Goal: Task Accomplishment & Management: Use online tool/utility

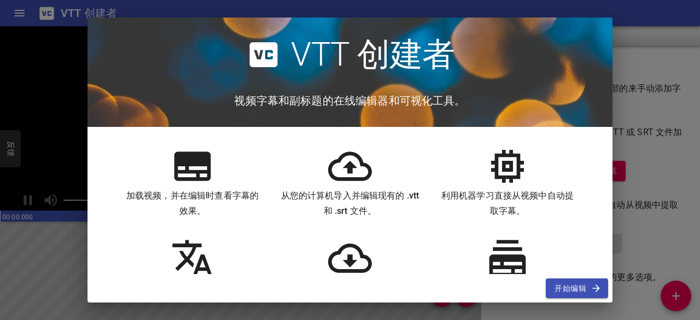
click at [348, 167] on icon at bounding box center [350, 165] width 44 height 29
click at [352, 171] on icon at bounding box center [350, 166] width 44 height 44
click at [557, 277] on div "开始编辑" at bounding box center [349, 288] width 525 height 29
click at [570, 282] on font "开始编辑" at bounding box center [571, 289] width 32 height 14
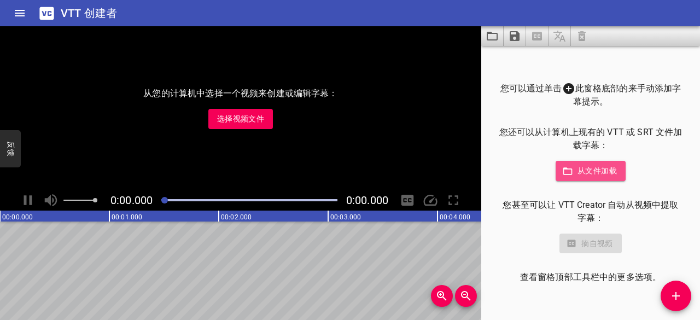
click at [580, 166] on font "从文件加载" at bounding box center [596, 170] width 39 height 9
click at [413, 78] on div "从您的计算机中选择一个视频来创建或编辑字幕： 选择视频文件" at bounding box center [240, 108] width 481 height 164
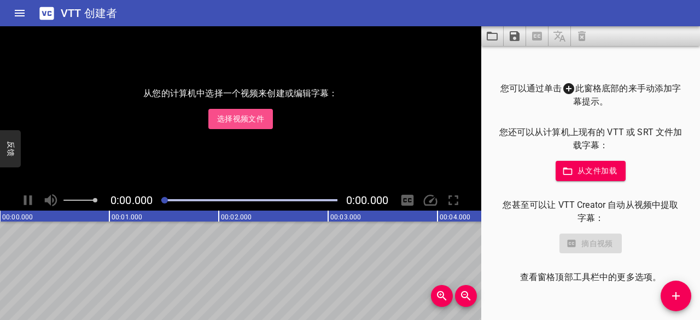
click at [232, 120] on font "选择视频文件" at bounding box center [240, 118] width 47 height 9
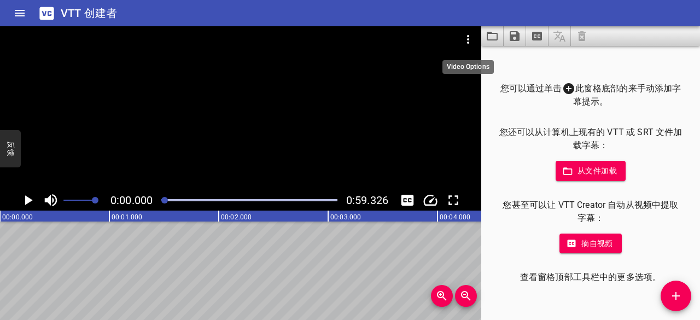
click at [470, 33] on icon "视频选项" at bounding box center [468, 39] width 13 height 13
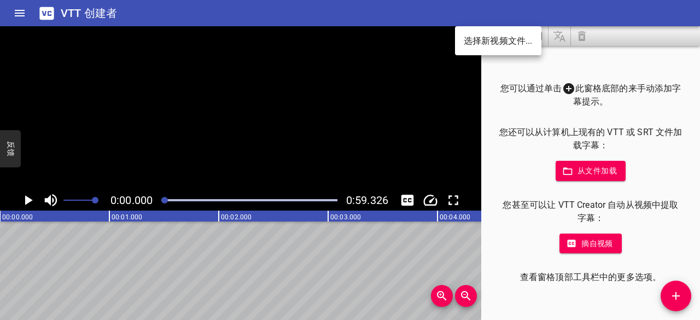
click at [433, 48] on div at bounding box center [350, 160] width 700 height 320
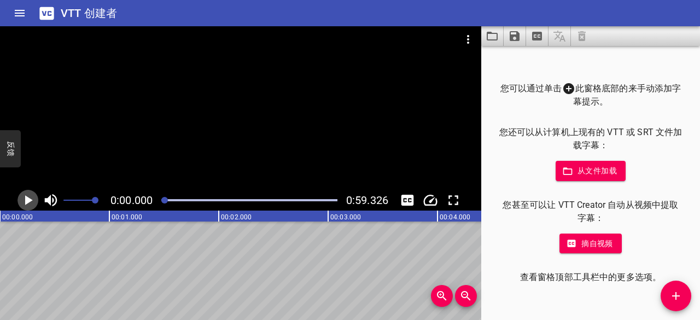
click at [31, 201] on icon "播放/暂停" at bounding box center [28, 200] width 16 height 16
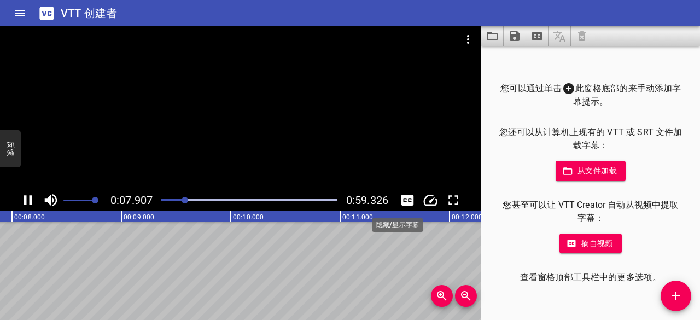
click at [408, 201] on icon "切换字幕" at bounding box center [407, 200] width 13 height 11
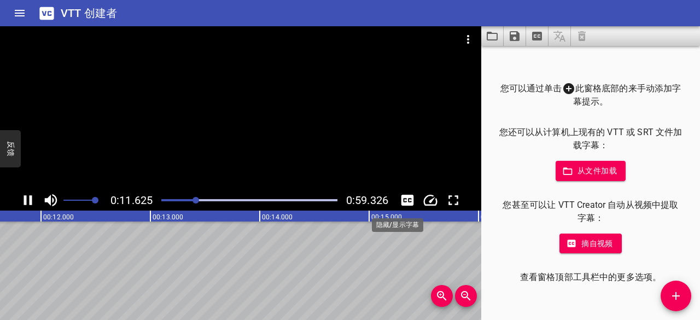
click at [409, 197] on icon "切换字幕" at bounding box center [407, 200] width 13 height 11
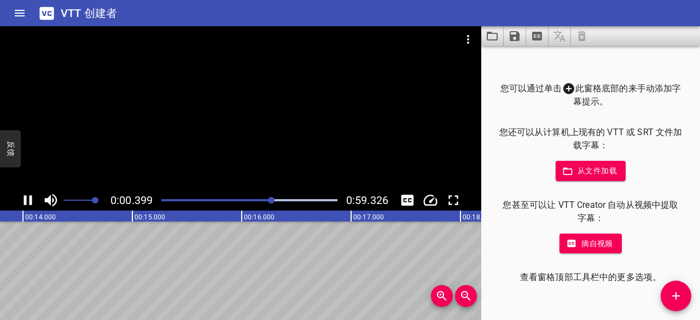
drag, startPoint x: 213, startPoint y: 200, endPoint x: 272, endPoint y: 199, distance: 59.1
click at [272, 199] on div at bounding box center [271, 200] width 7 height 7
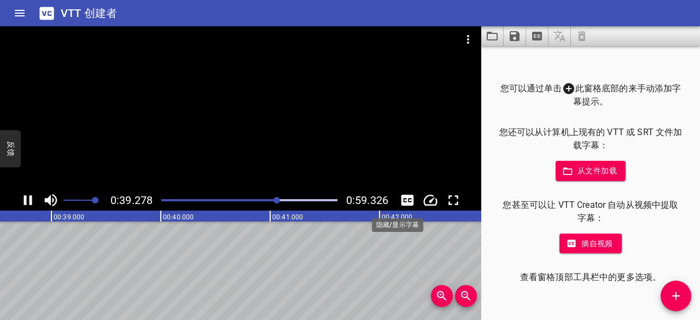
click at [406, 201] on icon "切换字幕" at bounding box center [407, 200] width 13 height 11
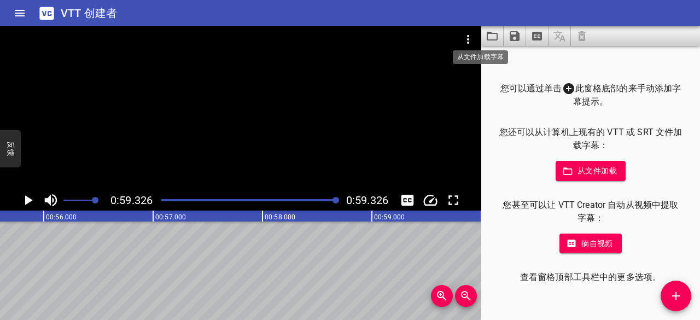
click at [489, 35] on icon "从文件加载字幕" at bounding box center [492, 36] width 13 height 13
click at [407, 200] on icon "切换字幕" at bounding box center [407, 200] width 13 height 11
click at [28, 193] on icon "播放/暂停" at bounding box center [28, 200] width 16 height 16
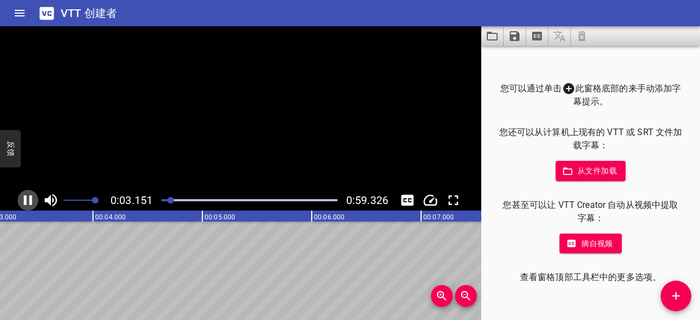
click at [25, 193] on icon "播放/暂停" at bounding box center [28, 200] width 16 height 16
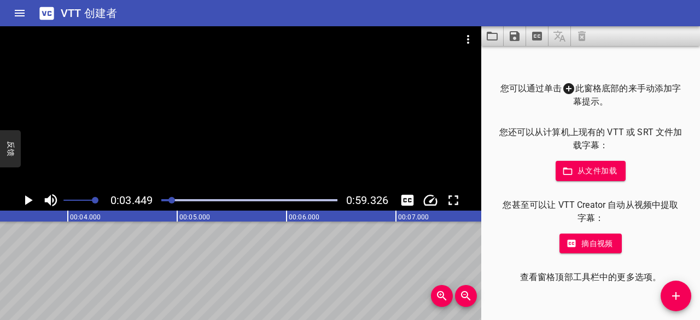
scroll to position [0, 377]
click at [465, 293] on icon "缩小" at bounding box center [465, 295] width 13 height 13
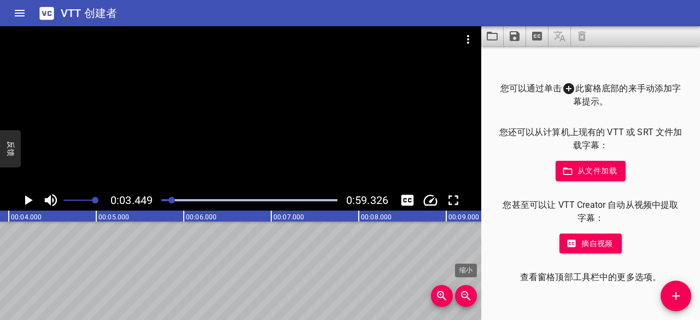
scroll to position [0, 302]
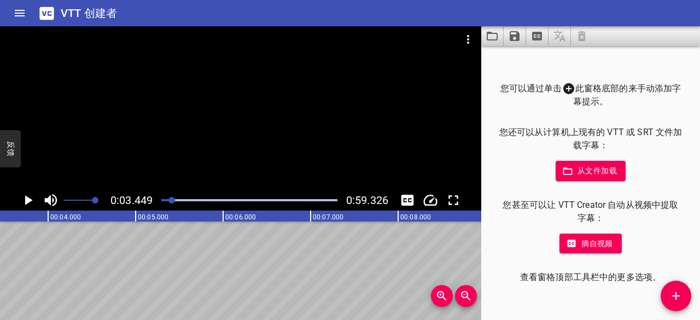
click at [568, 87] on icon at bounding box center [568, 88] width 13 height 13
click at [593, 245] on font "摘自视频" at bounding box center [597, 243] width 32 height 9
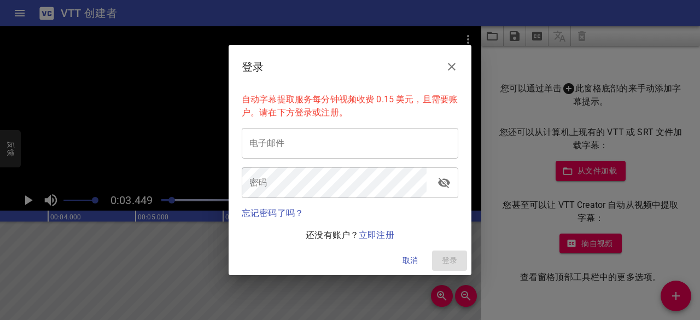
click at [451, 71] on icon "关闭" at bounding box center [451, 66] width 13 height 13
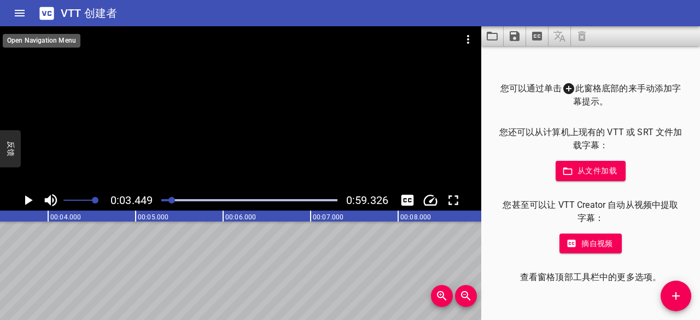
click at [9, 7] on button "家" at bounding box center [20, 13] width 26 height 26
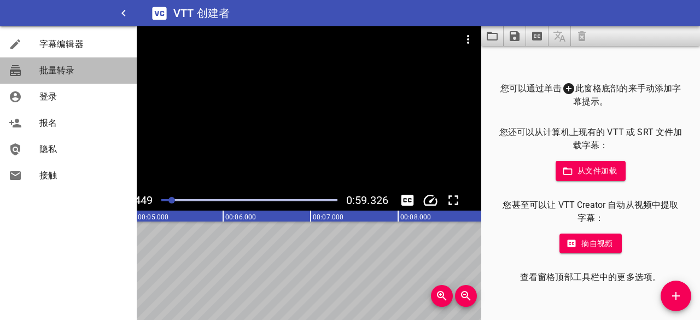
click at [56, 65] on font "批量转录" at bounding box center [57, 70] width 36 height 10
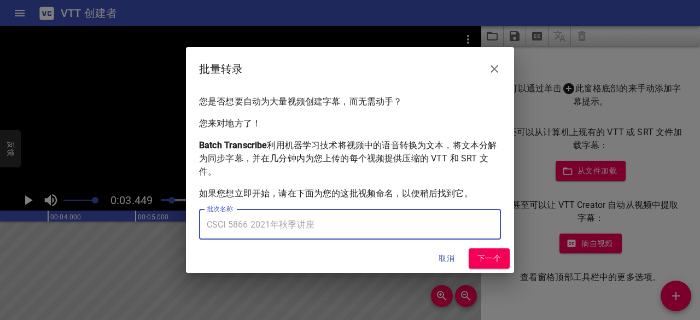
click at [415, 224] on input "text" at bounding box center [350, 224] width 302 height 31
type input "1"
click at [486, 257] on font "下一个" at bounding box center [489, 258] width 24 height 9
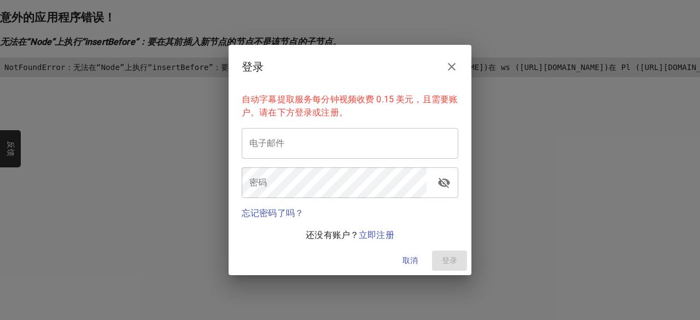
click at [453, 61] on icon "关闭" at bounding box center [451, 66] width 13 height 13
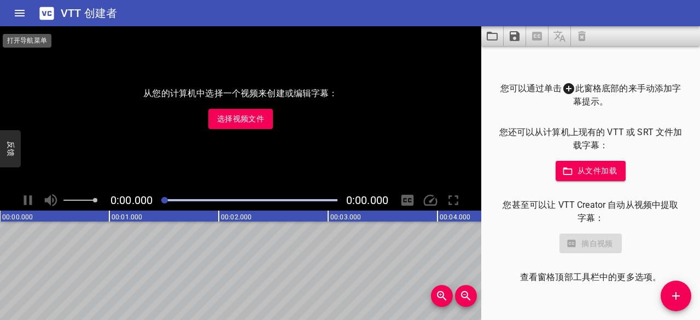
click at [16, 4] on button "家" at bounding box center [20, 13] width 26 height 26
